Goal: Transaction & Acquisition: Purchase product/service

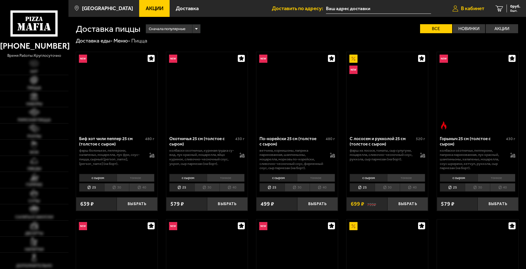
click at [468, 5] on link "В кабинет" at bounding box center [468, 8] width 43 height 17
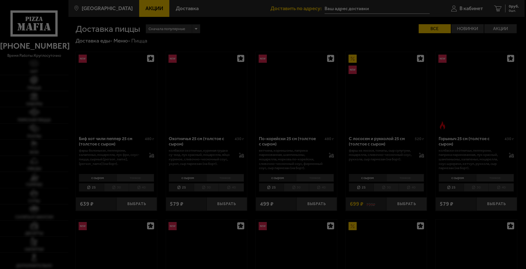
click at [469, 10] on div at bounding box center [263, 134] width 526 height 269
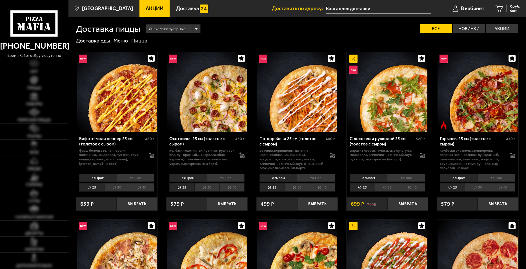
type input "[STREET_ADDRESS]"
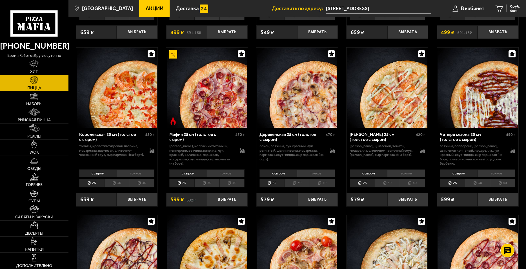
scroll to position [676, 0]
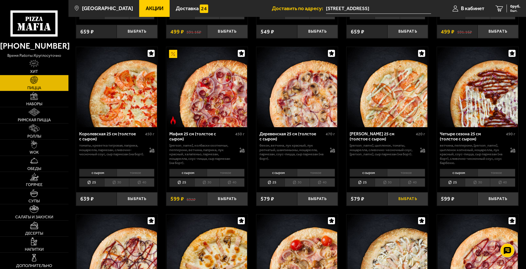
click at [411, 203] on button "Выбрать" at bounding box center [407, 199] width 41 height 14
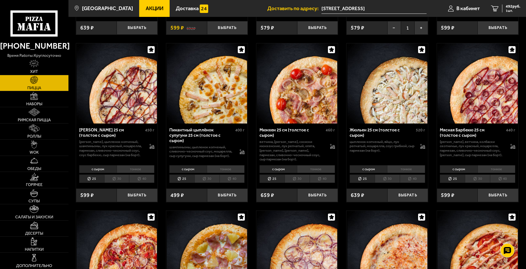
scroll to position [845, 0]
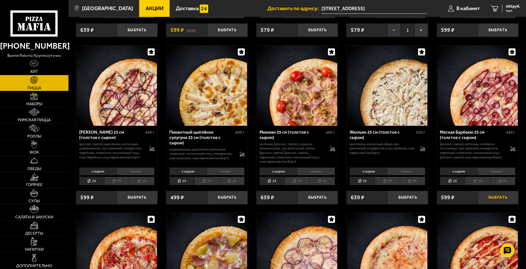
click at [505, 200] on button "Выбрать" at bounding box center [498, 198] width 41 height 14
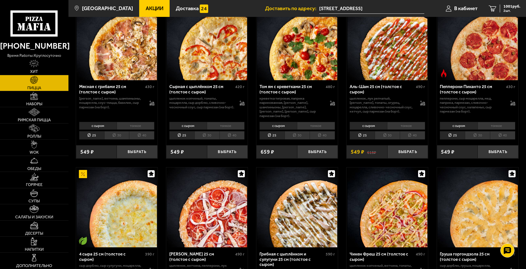
scroll to position [197, 0]
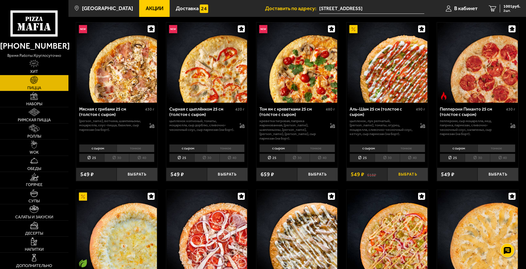
click at [403, 170] on button "Выбрать" at bounding box center [407, 175] width 41 height 14
click at [491, 10] on icon "3" at bounding box center [493, 8] width 8 height 6
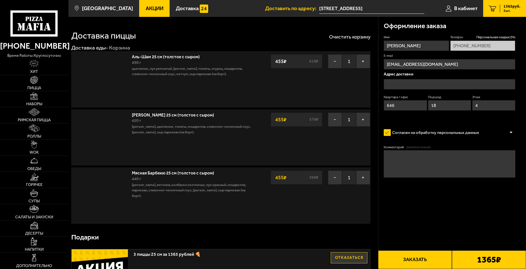
type input "[STREET_ADDRESS]"
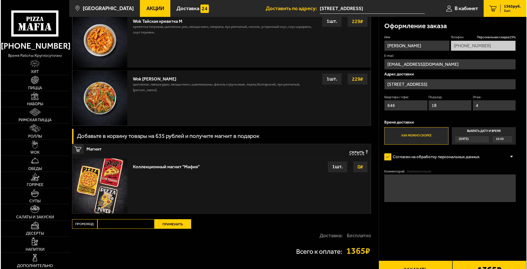
scroll to position [578, 0]
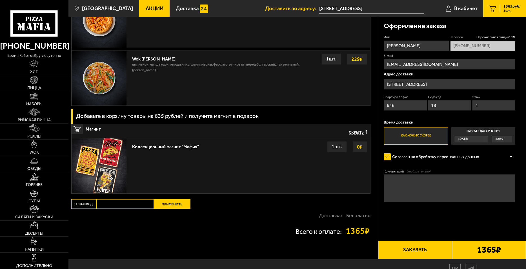
click at [425, 259] on button "Заказать" at bounding box center [415, 250] width 74 height 19
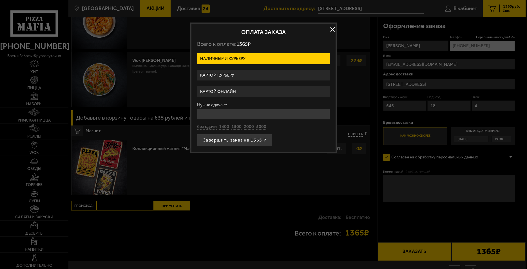
click at [234, 76] on label "Картой курьеру" at bounding box center [263, 75] width 133 height 11
click at [0, 0] on input "Картой курьеру" at bounding box center [0, 0] width 0 height 0
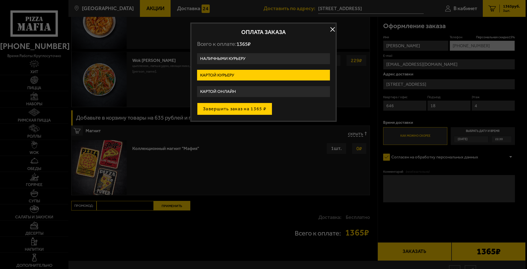
click at [260, 109] on button "Завершить заказ на 1365 ₽" at bounding box center [234, 109] width 75 height 12
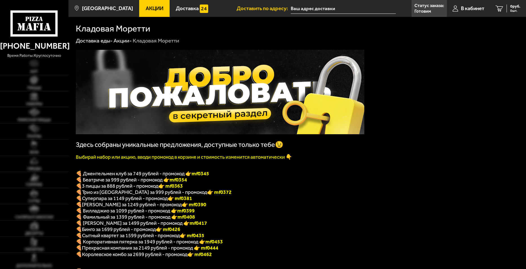
type input "[STREET_ADDRESS]"
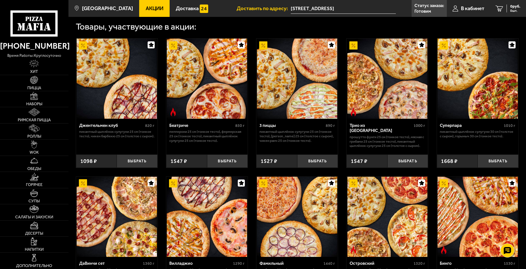
scroll to position [239, 0]
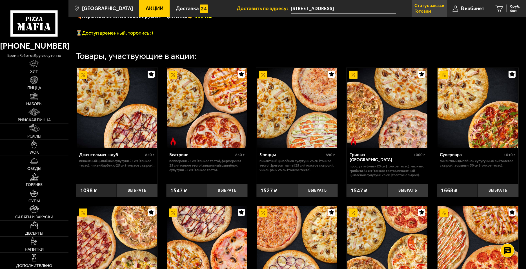
click at [421, 10] on p "Готовим" at bounding box center [422, 11] width 17 height 5
